Goal: Task Accomplishment & Management: Manage account settings

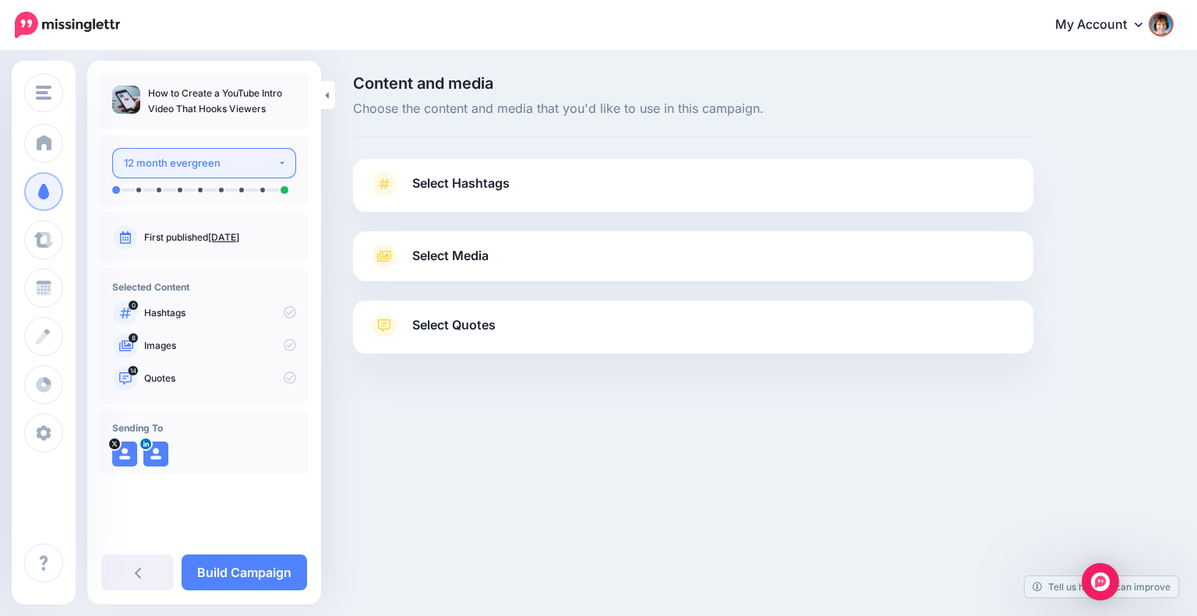
click at [246, 160] on div "12 month evergreen" at bounding box center [201, 163] width 154 height 18
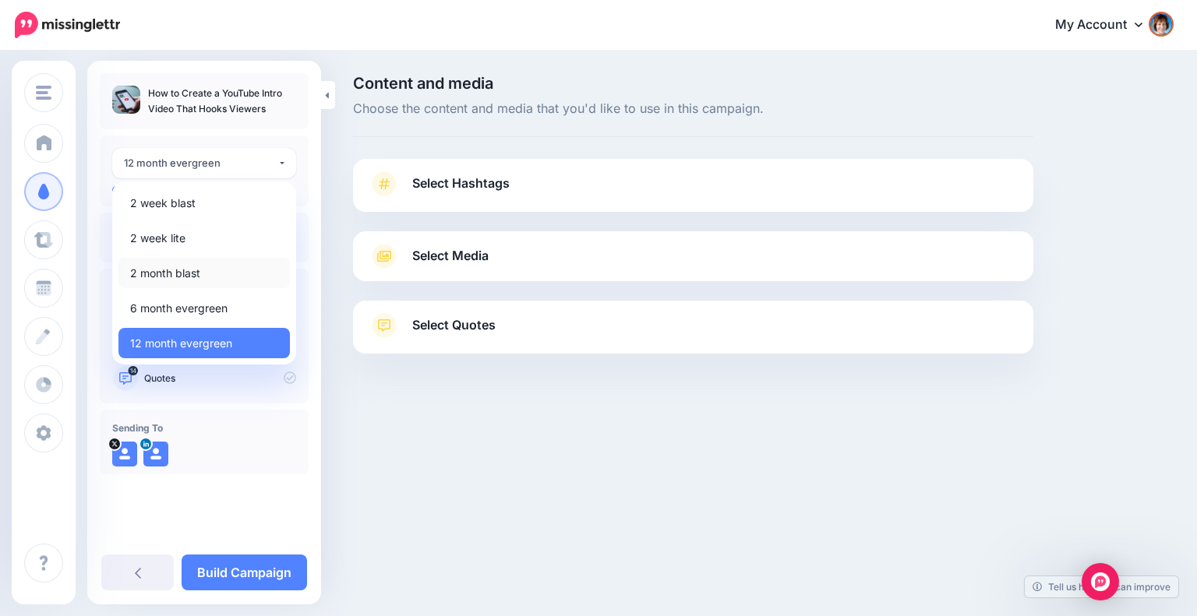
click at [188, 272] on span "2 month blast" at bounding box center [165, 273] width 70 height 19
select select "*****"
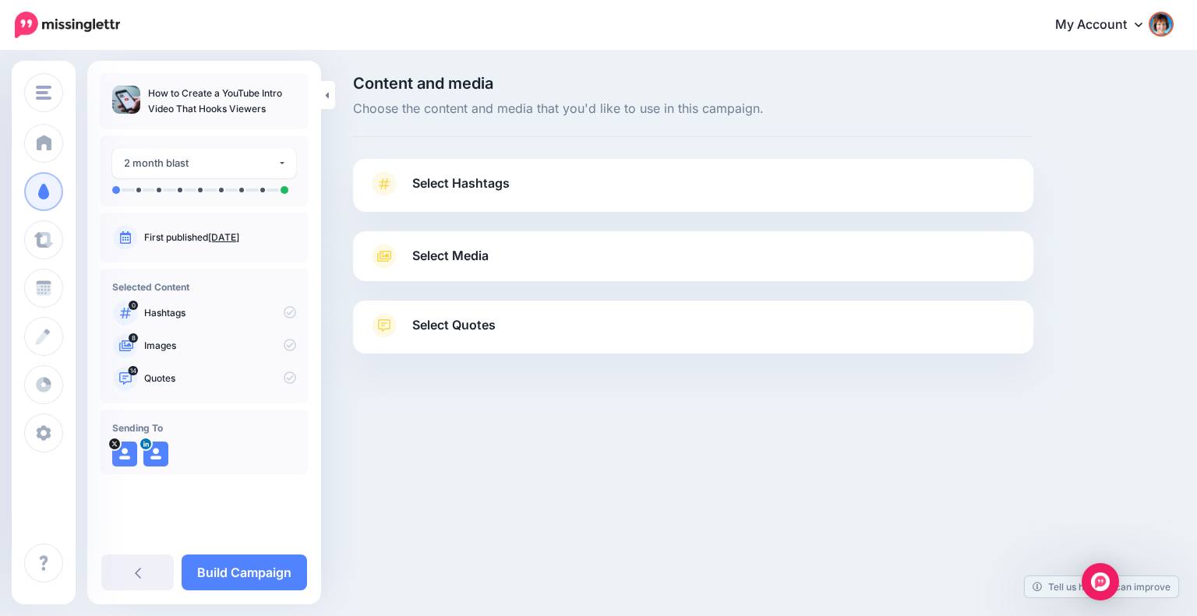
click at [517, 189] on link "Select Hashtags" at bounding box center [693, 191] width 649 height 41
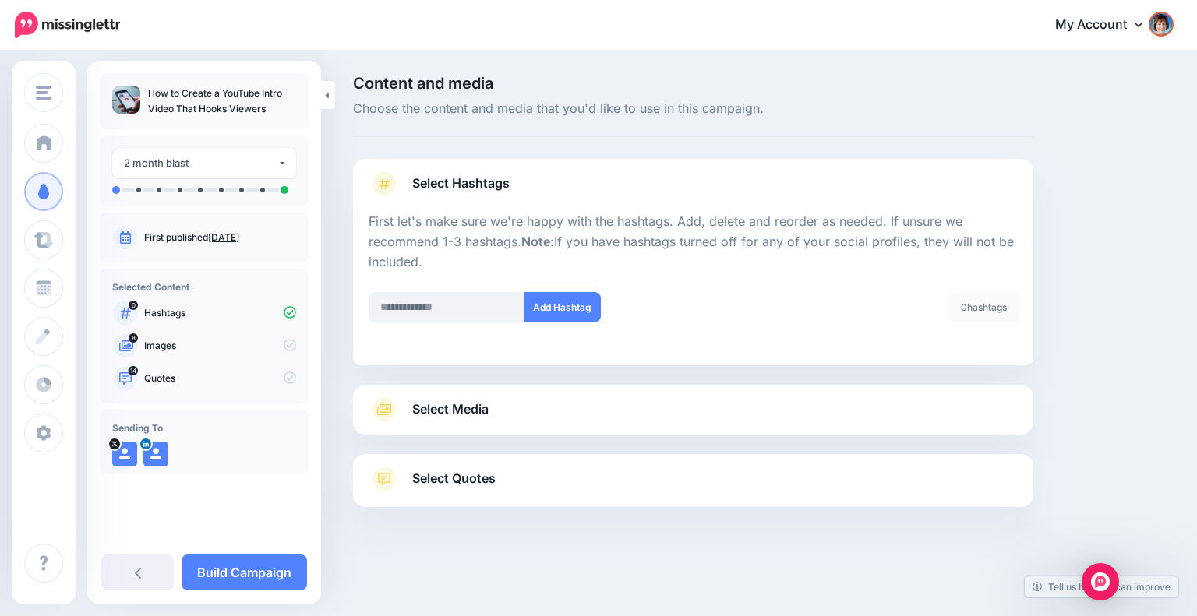
click at [803, 397] on link "Select Media" at bounding box center [693, 409] width 649 height 25
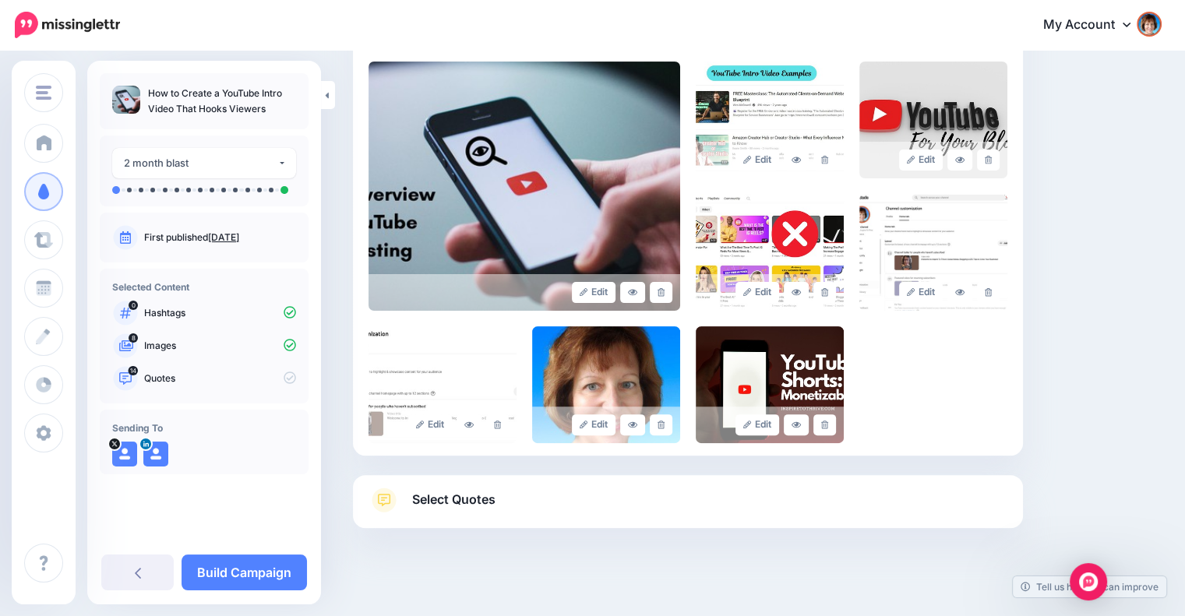
scroll to position [346, 0]
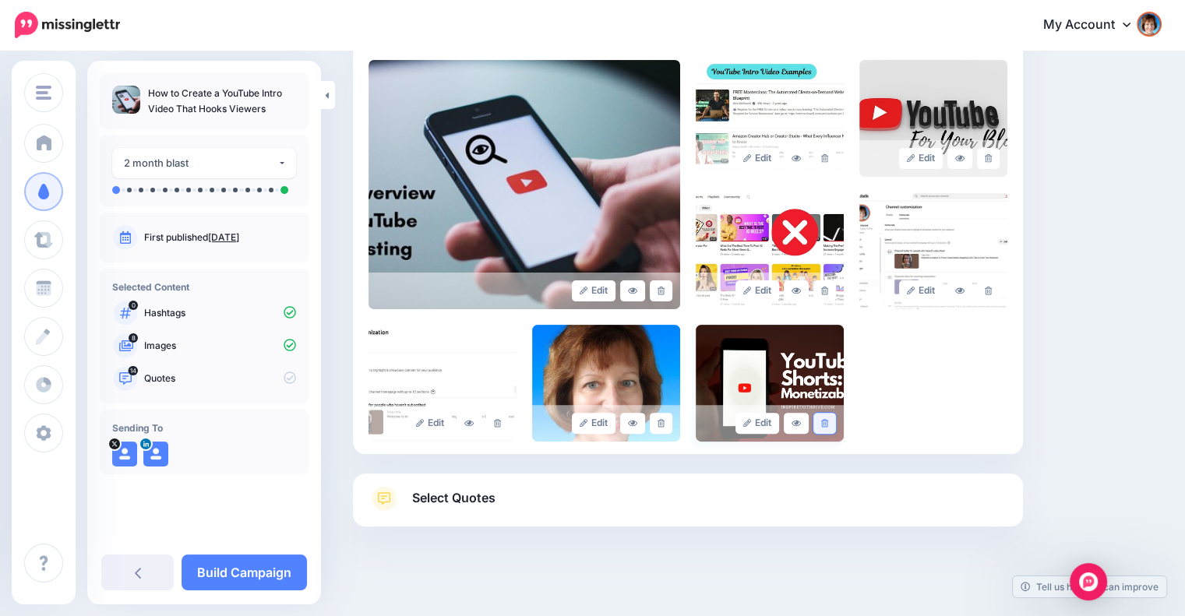
click at [836, 425] on link at bounding box center [825, 423] width 23 height 21
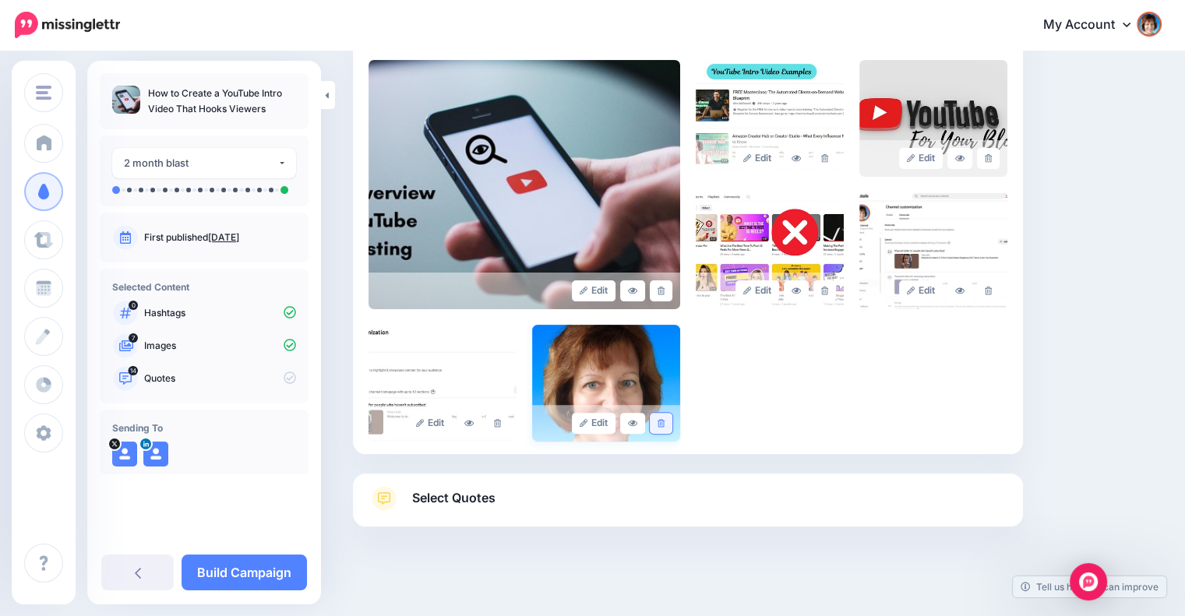
click at [665, 422] on icon at bounding box center [661, 423] width 7 height 9
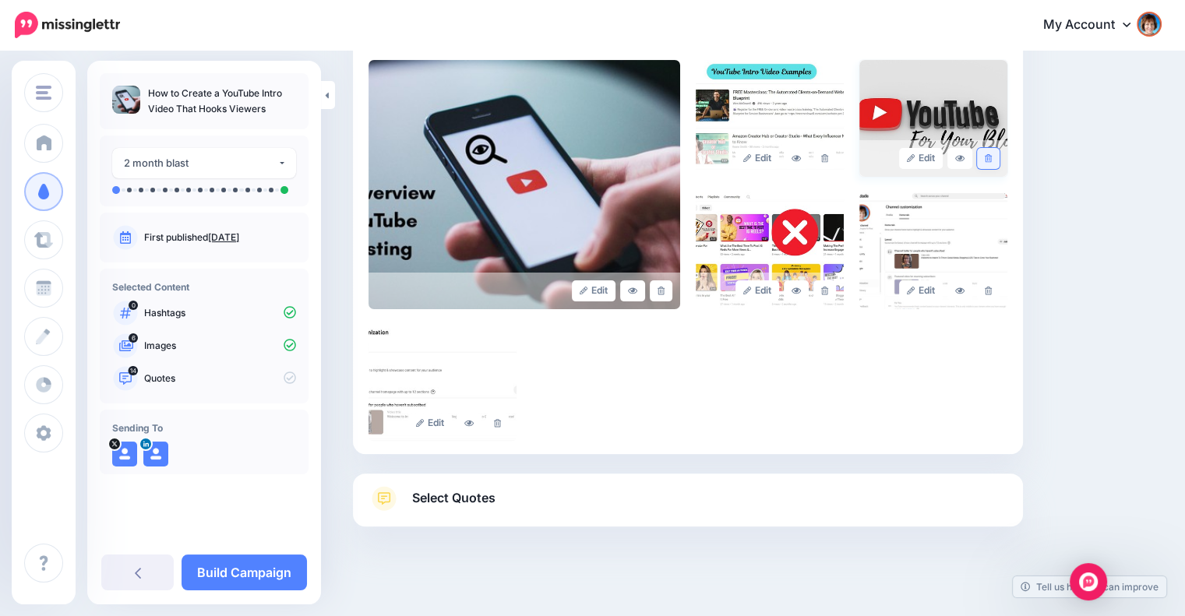
click at [991, 154] on link at bounding box center [988, 158] width 23 height 21
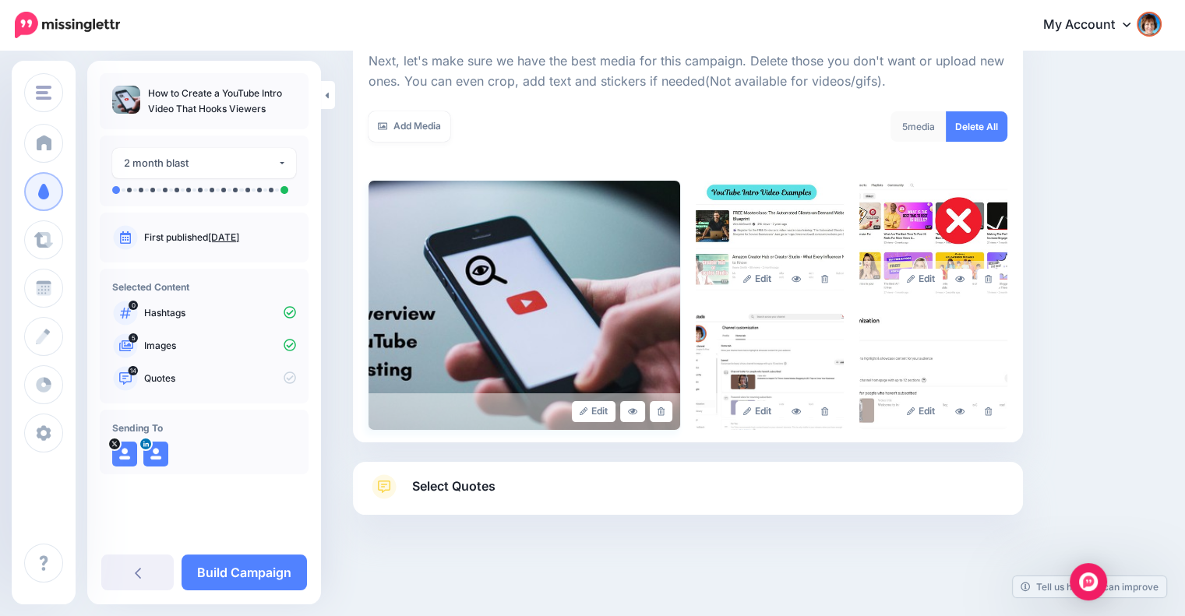
scroll to position [224, 0]
click at [664, 408] on icon at bounding box center [661, 412] width 7 height 9
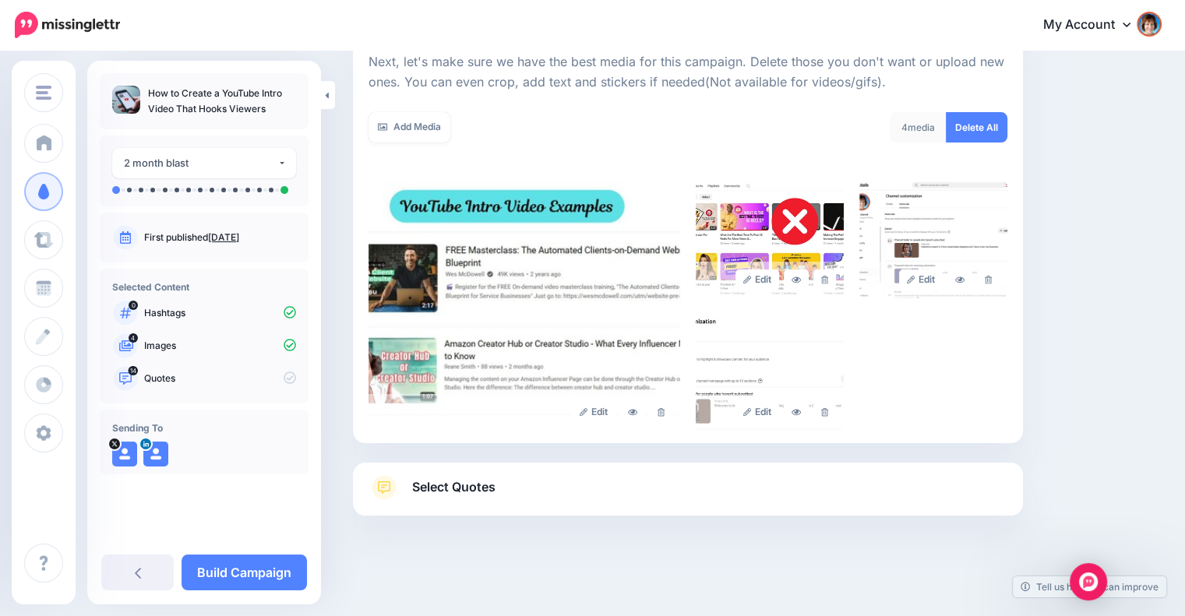
click at [495, 482] on span "Select Quotes" at bounding box center [453, 487] width 83 height 21
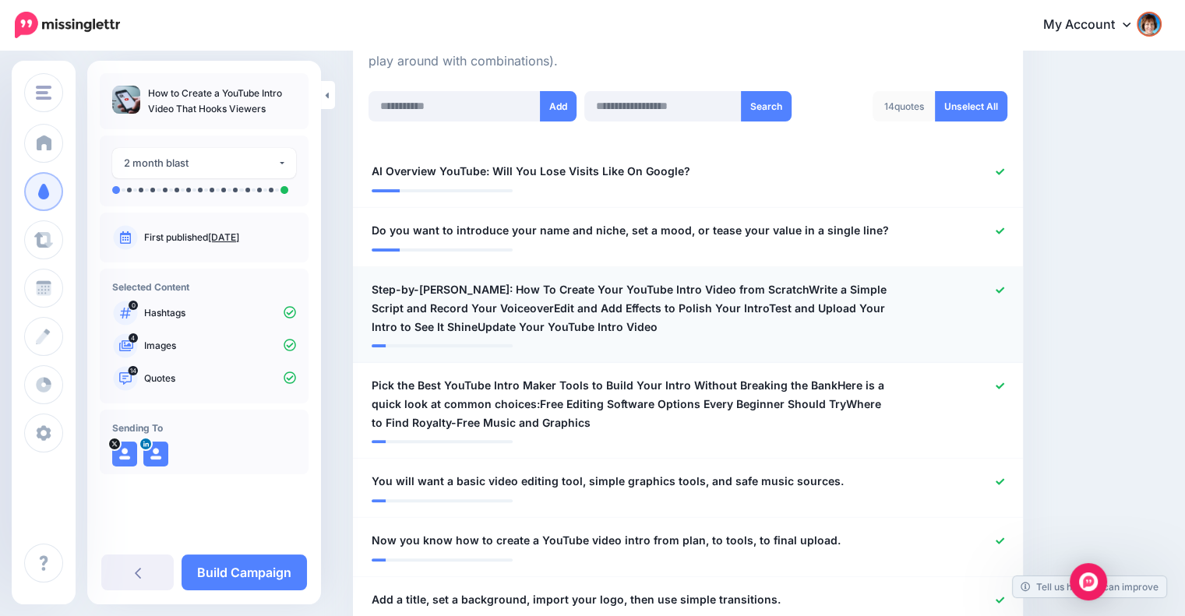
scroll to position [394, 0]
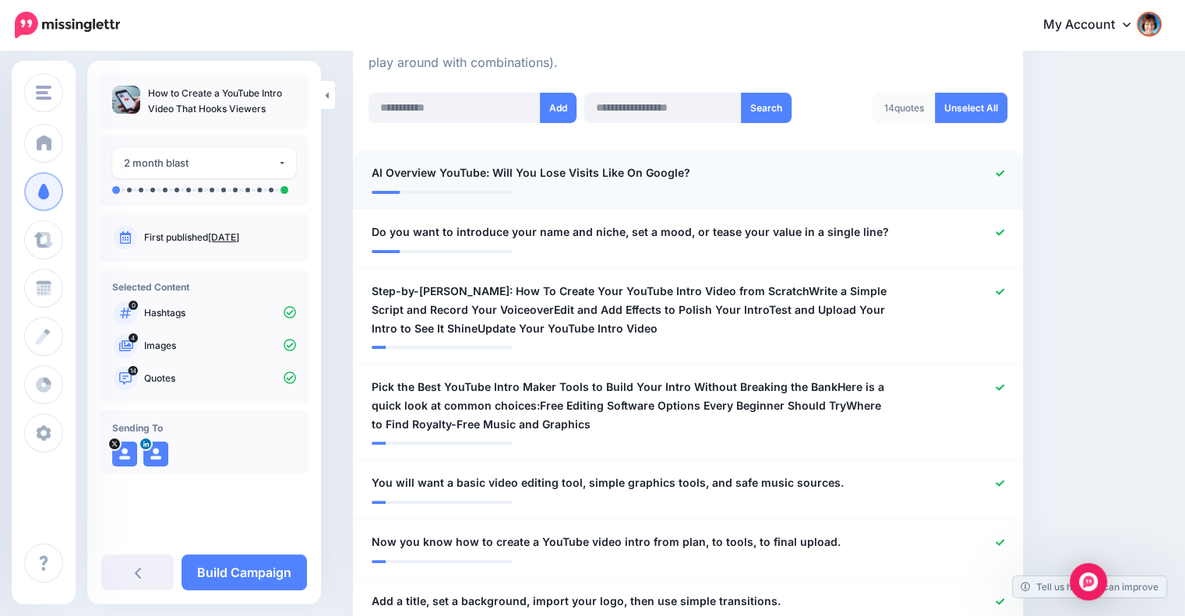
click at [1005, 169] on icon at bounding box center [1000, 173] width 9 height 9
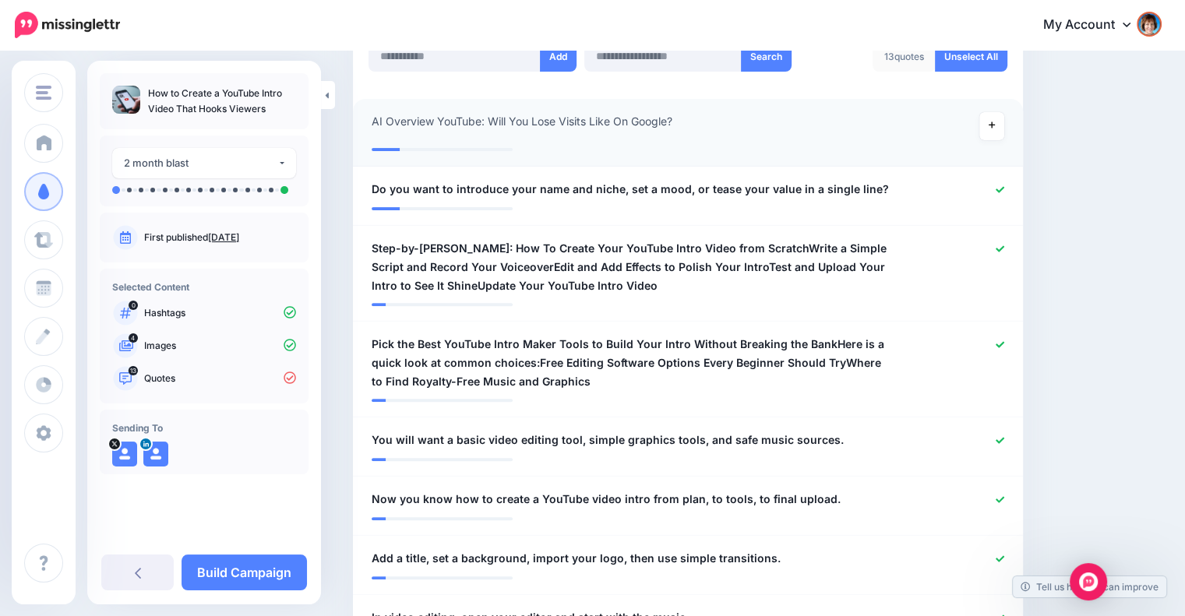
scroll to position [447, 0]
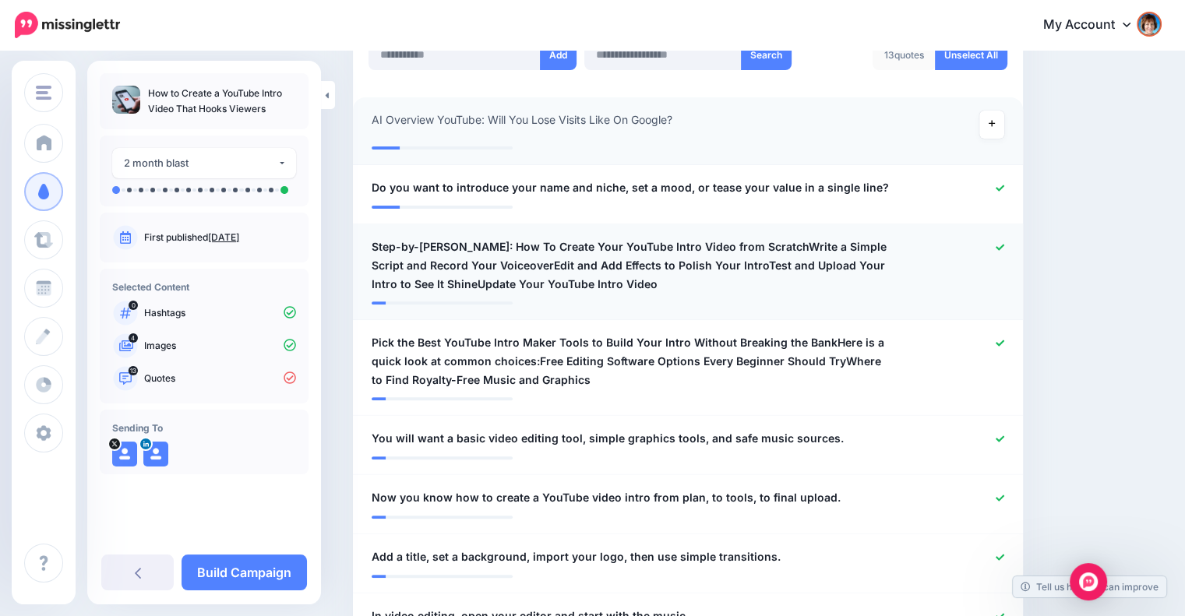
click at [1005, 243] on icon at bounding box center [1000, 247] width 9 height 9
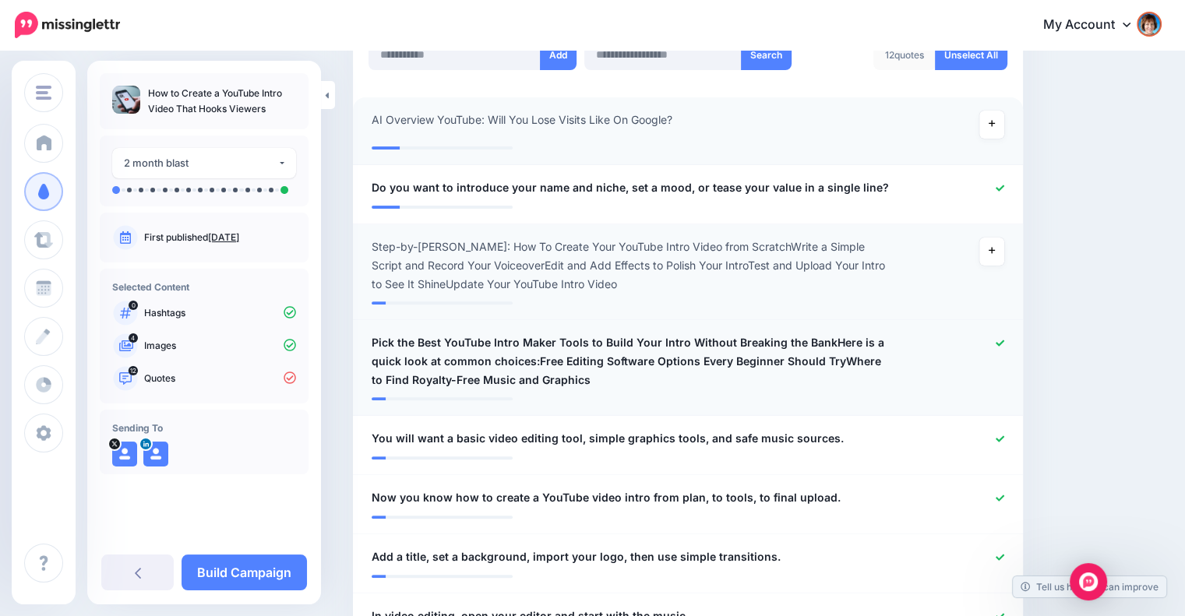
click at [1005, 341] on icon at bounding box center [1000, 343] width 9 height 9
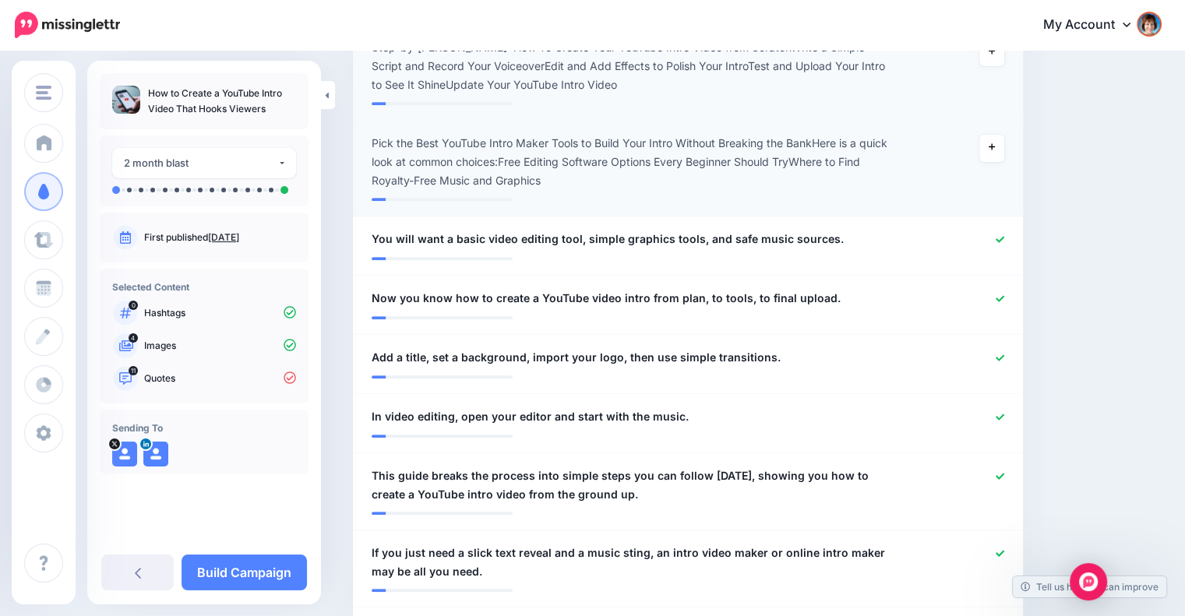
scroll to position [648, 0]
